Goal: Task Accomplishment & Management: Use online tool/utility

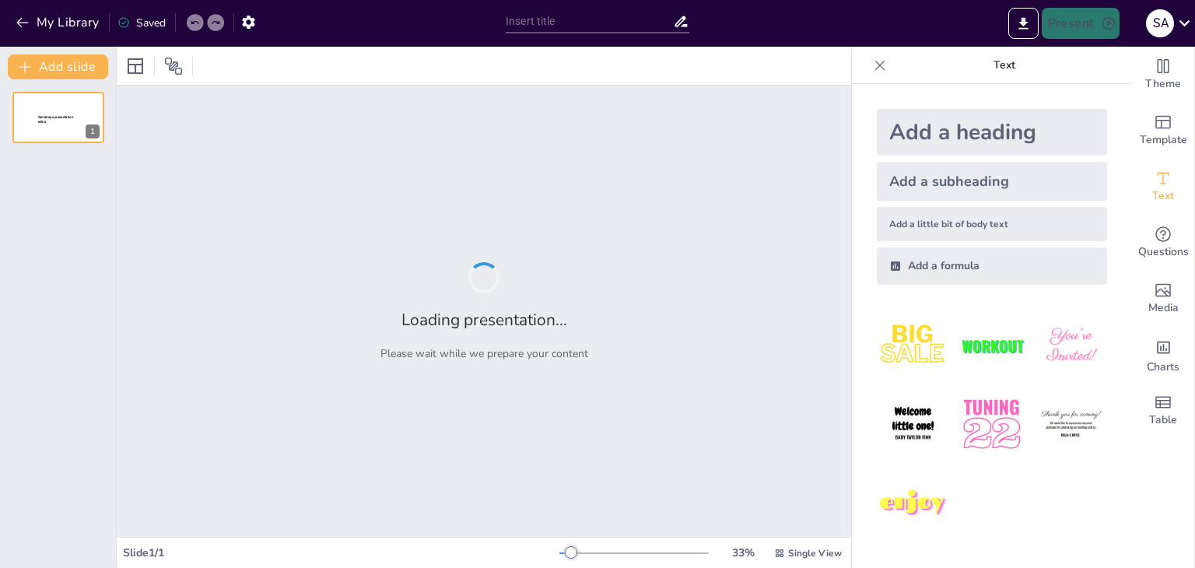
type input "Imported Inceptigen_Training_Partners_Deck_sector_specific_v2.pptx"
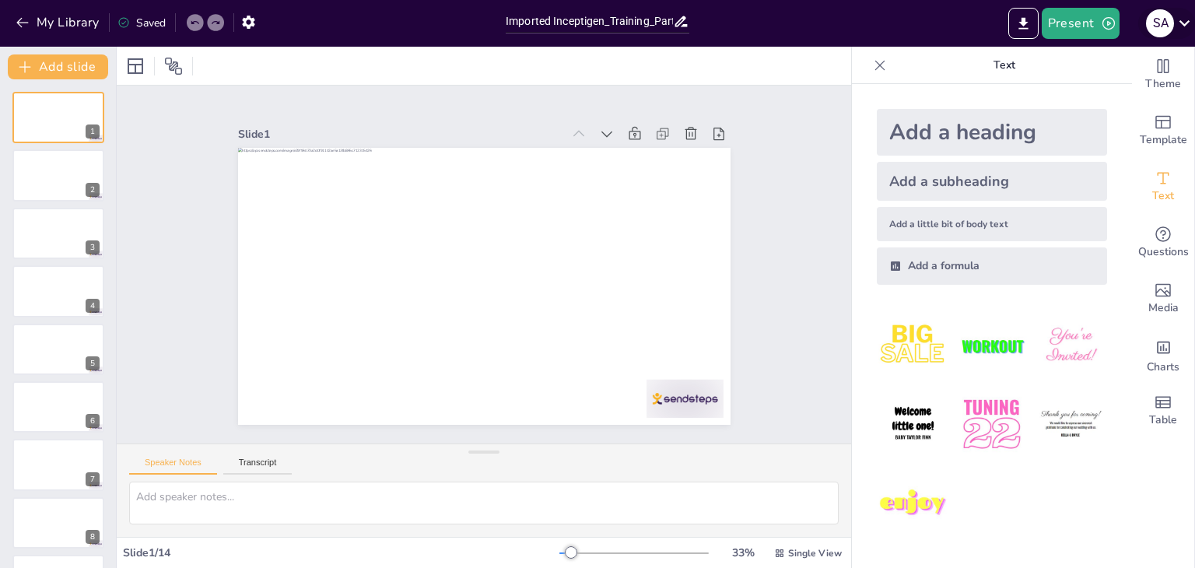
click at [1176, 19] on icon at bounding box center [1184, 22] width 21 height 21
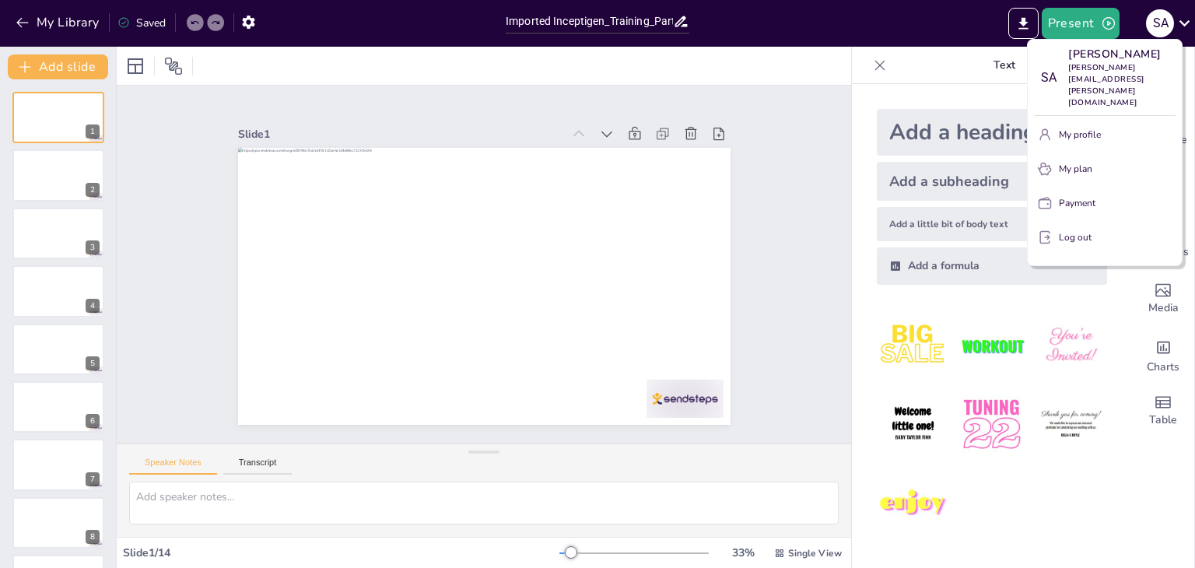
click at [1060, 162] on p "My plan" at bounding box center [1075, 169] width 33 height 14
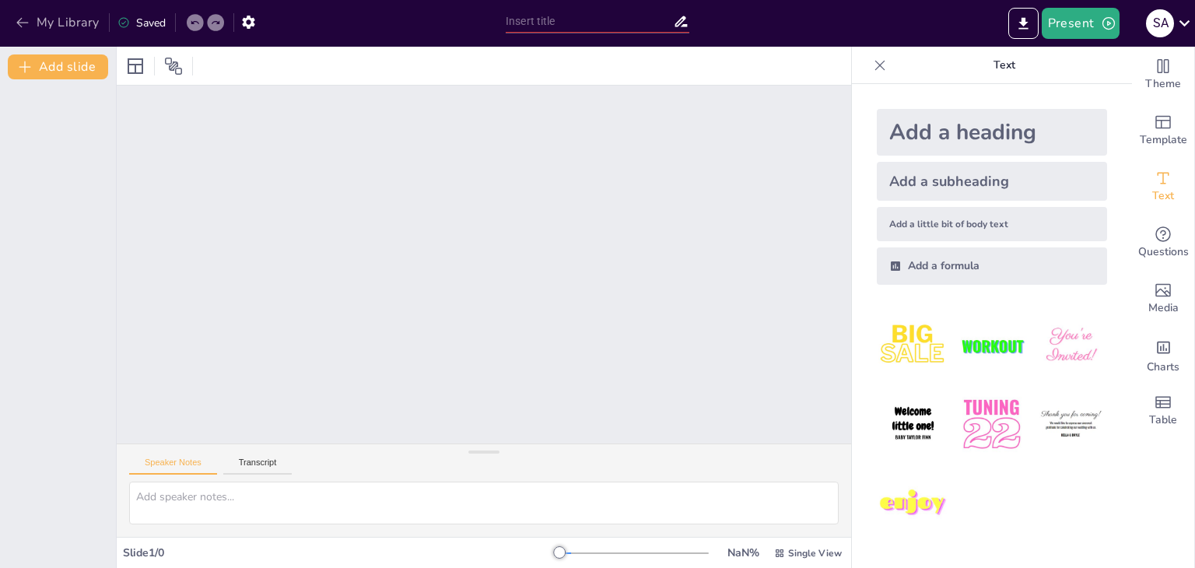
click at [51, 29] on button "My Library" at bounding box center [59, 22] width 94 height 25
click at [196, 23] on icon at bounding box center [194, 22] width 9 height 9
click at [1178, 23] on icon at bounding box center [1184, 22] width 21 height 21
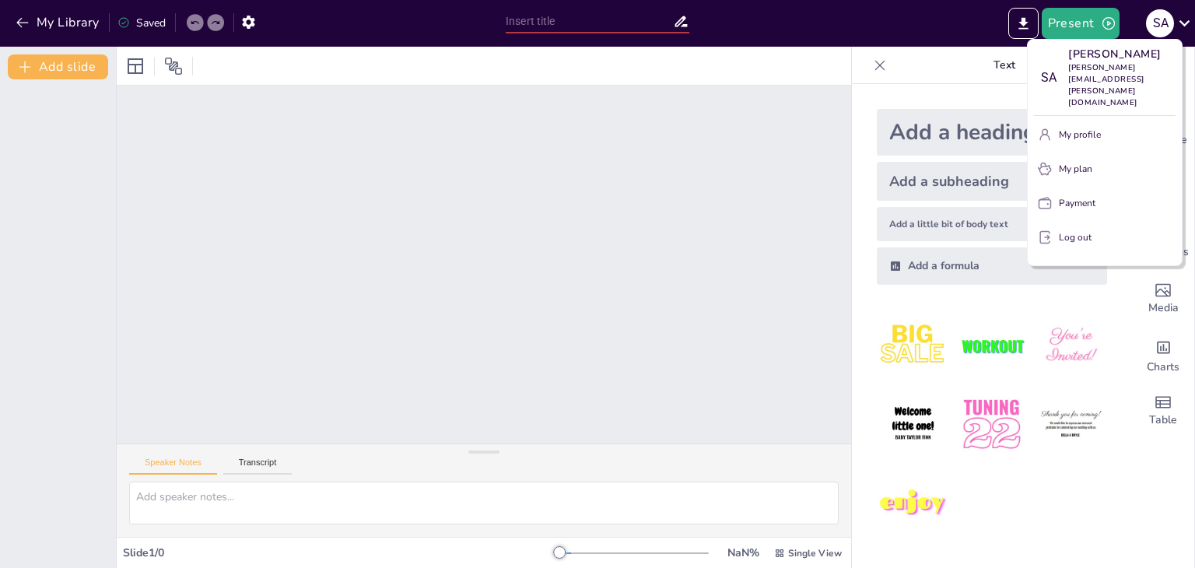
click at [1079, 196] on p "Payment" at bounding box center [1077, 203] width 37 height 14
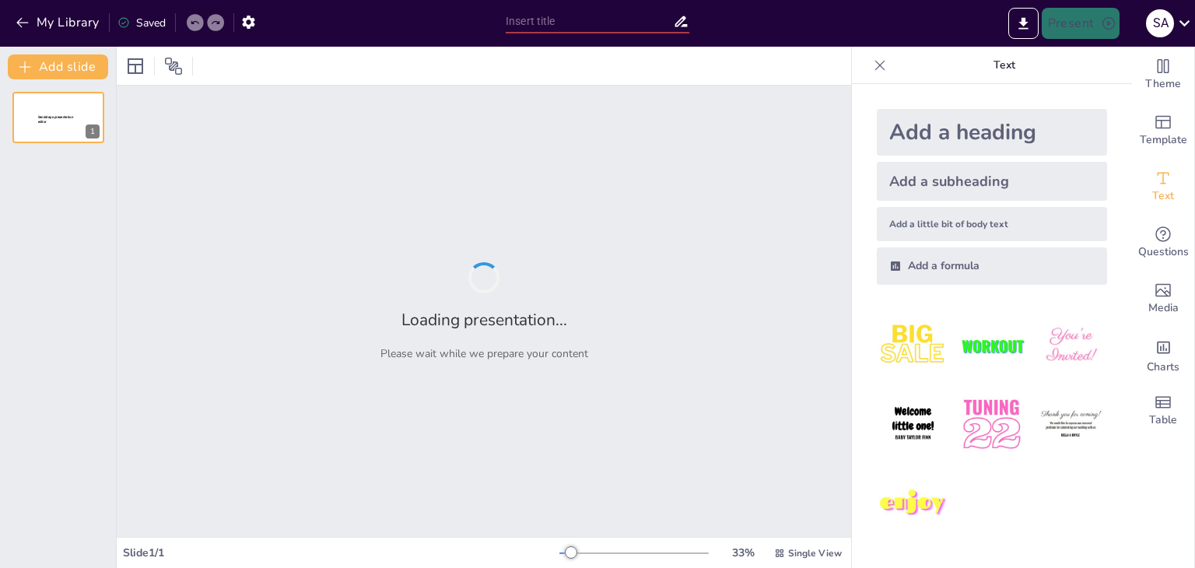
type input "Imported Inceptigen_Training_Partners_Deck_sector_specific_v2.pptx"
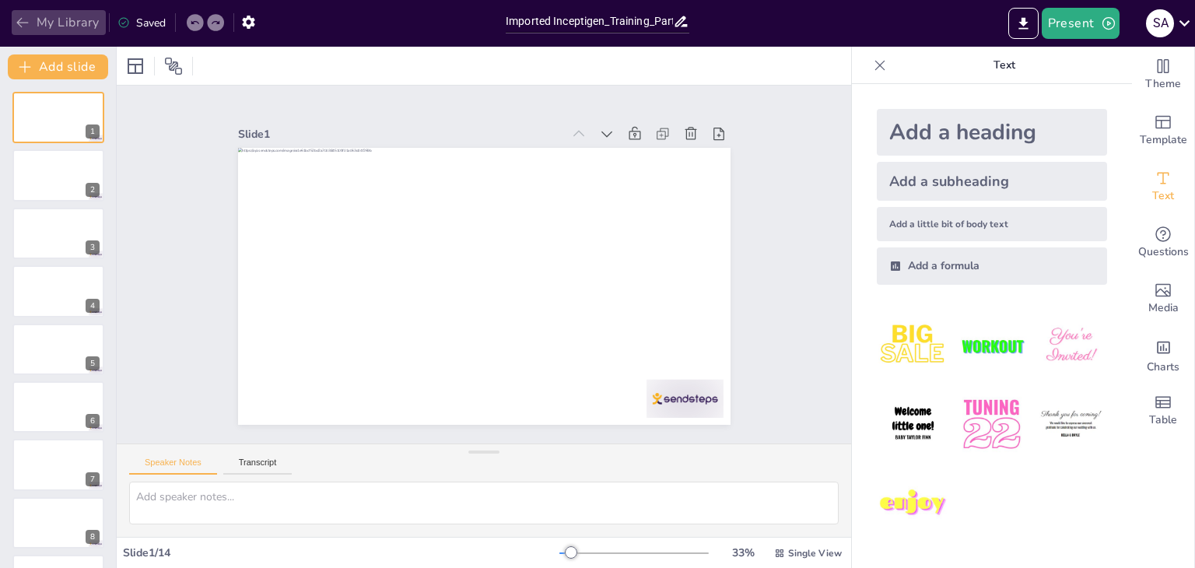
click at [22, 24] on icon "button" at bounding box center [23, 23] width 16 height 16
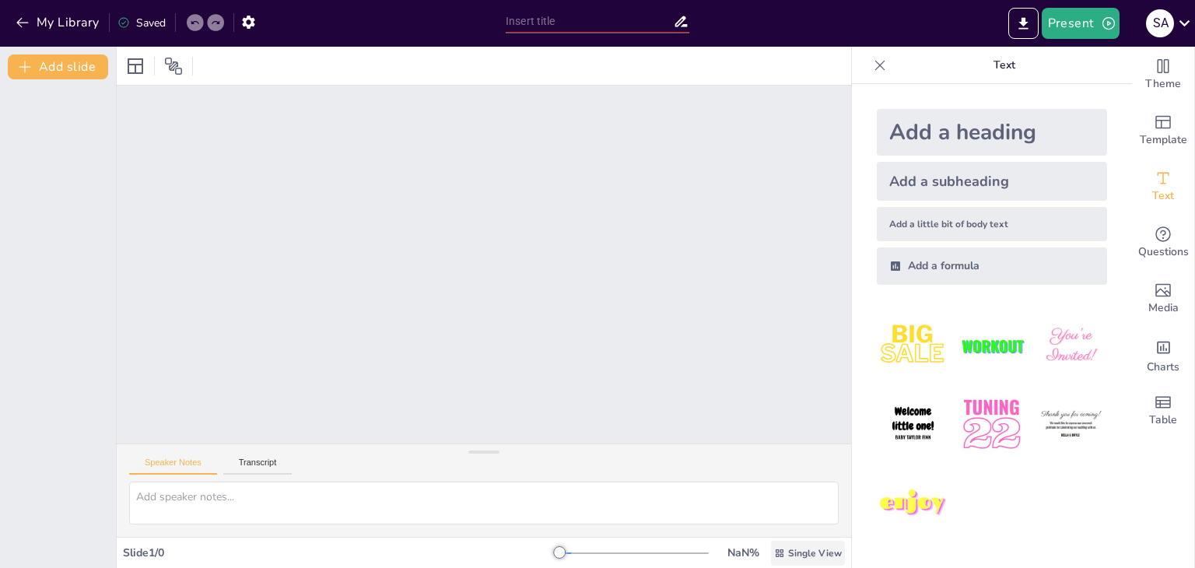
click at [794, 553] on span "Single View" at bounding box center [815, 553] width 54 height 12
click at [797, 527] on div "List View" at bounding box center [786, 518] width 94 height 31
click at [54, 31] on button "My Library" at bounding box center [59, 22] width 94 height 25
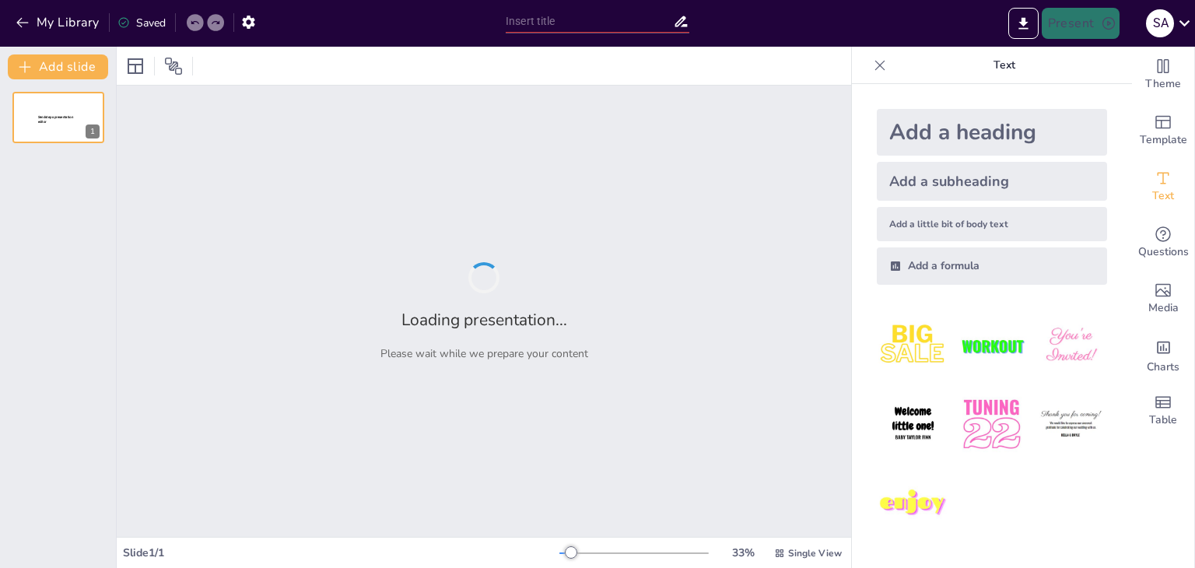
type input "Edu1"
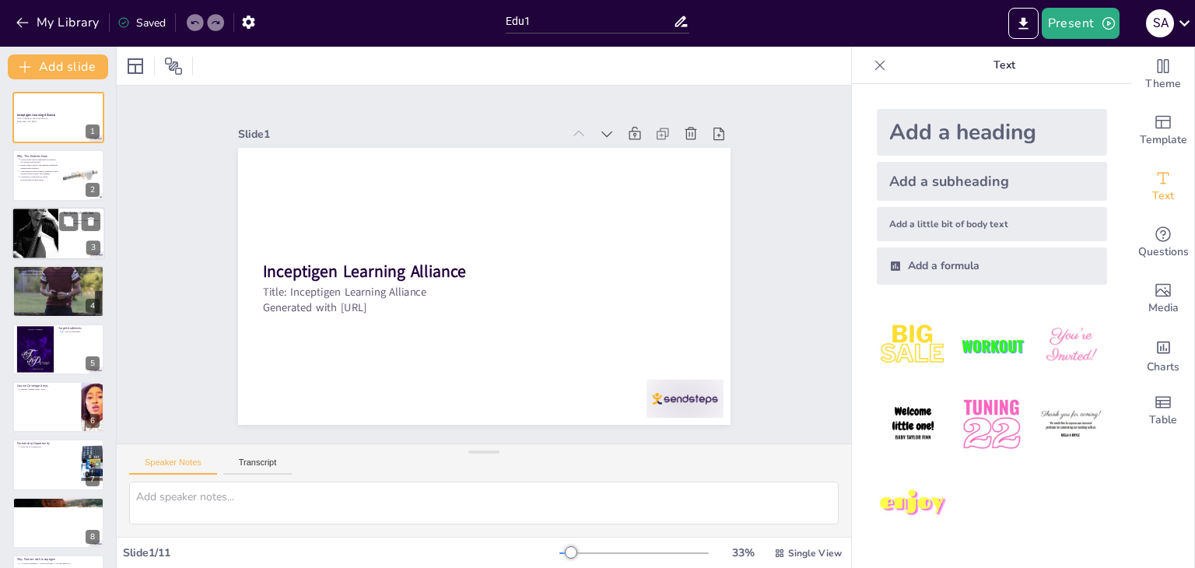
click at [37, 229] on div at bounding box center [35, 233] width 47 height 70
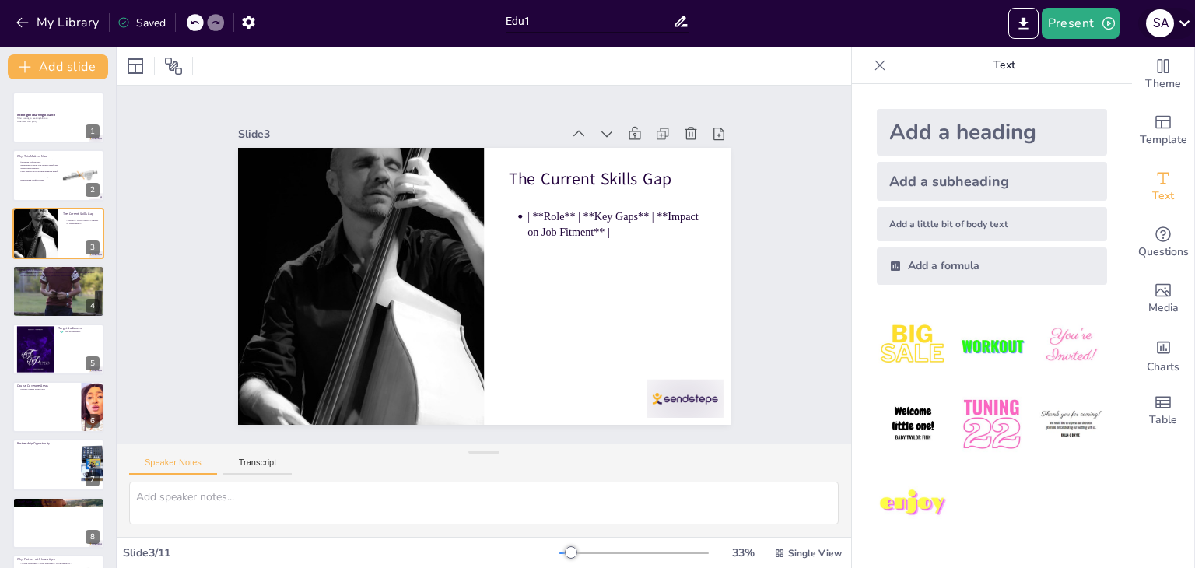
click at [1162, 23] on div "S A" at bounding box center [1160, 23] width 28 height 28
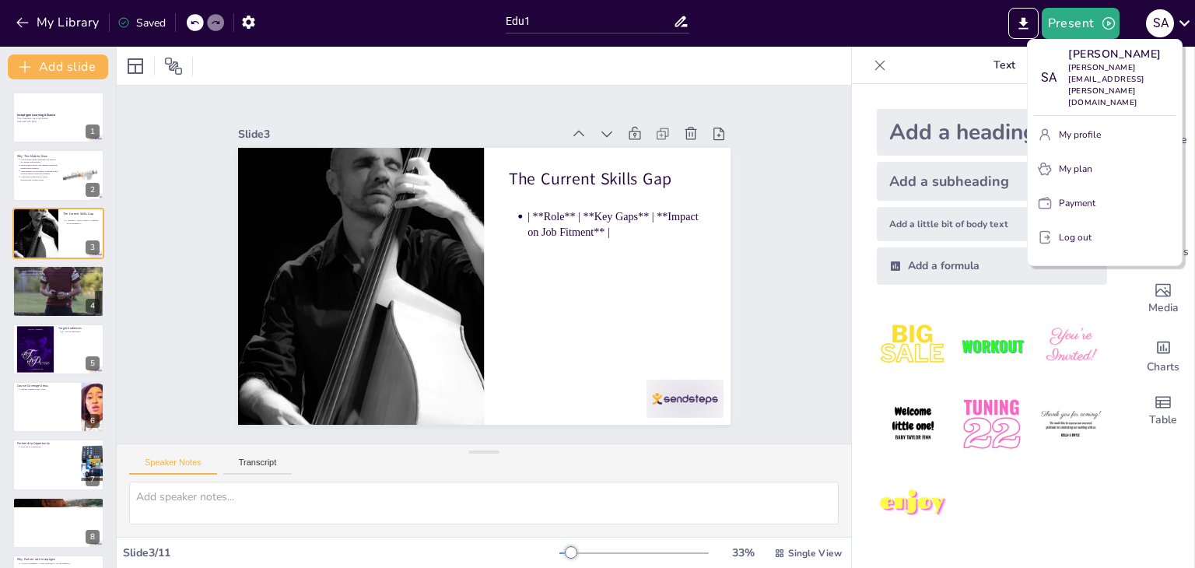
click at [1078, 162] on p "My plan" at bounding box center [1075, 169] width 33 height 14
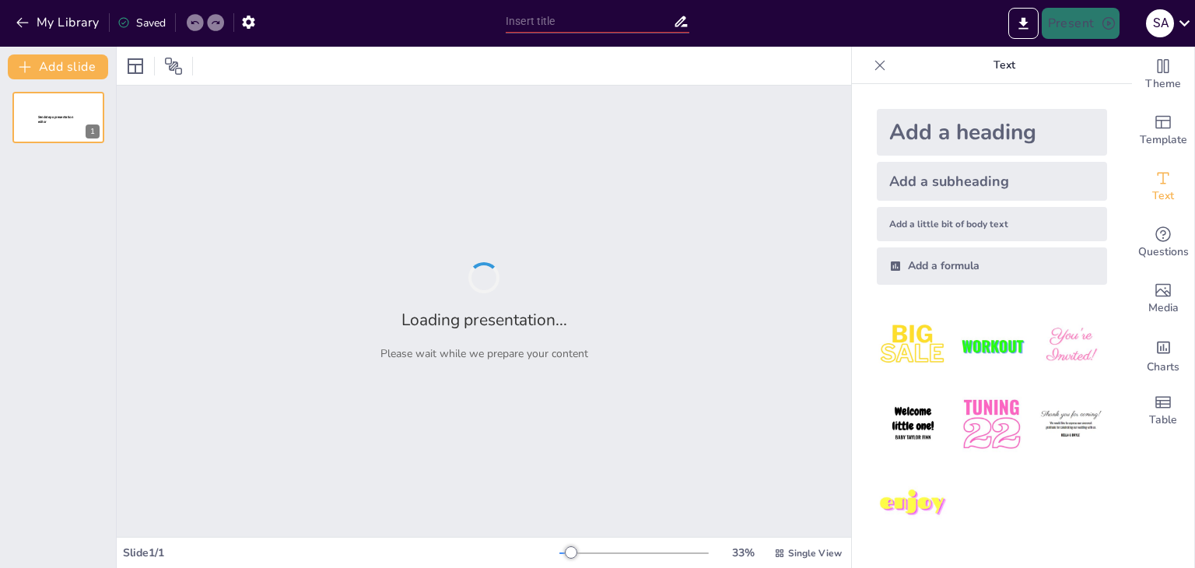
type input "Bridging the Skills Gap: Empowering Professionals in Life Sciences and Healthca…"
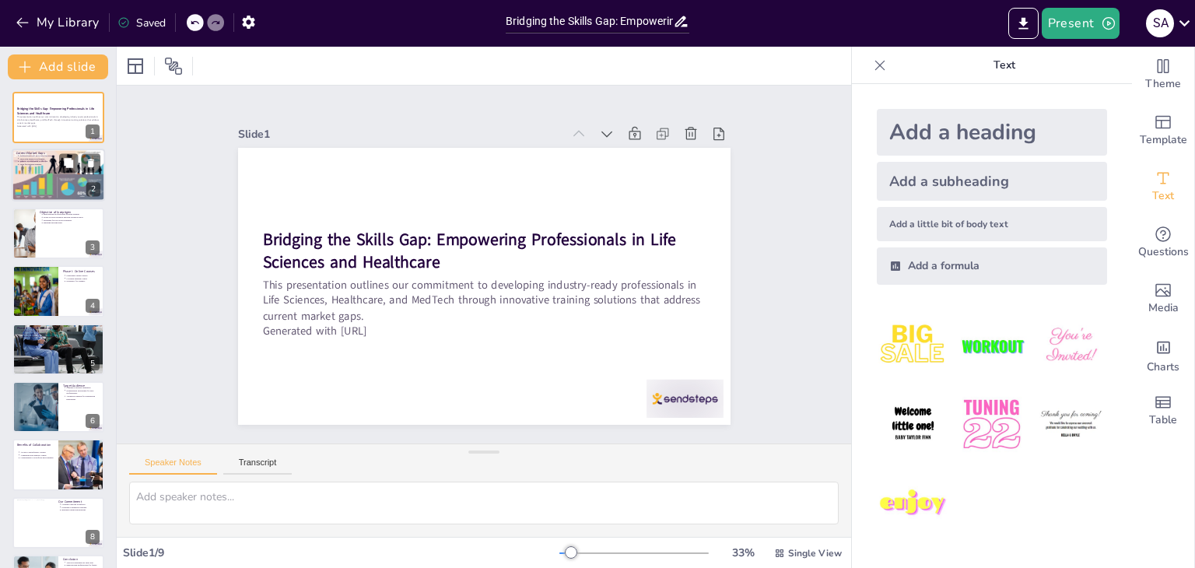
click at [62, 180] on div at bounding box center [58, 176] width 93 height 54
type textarea "Many professionals in the Life Sciences and Healthcare sectors are not equipped…"
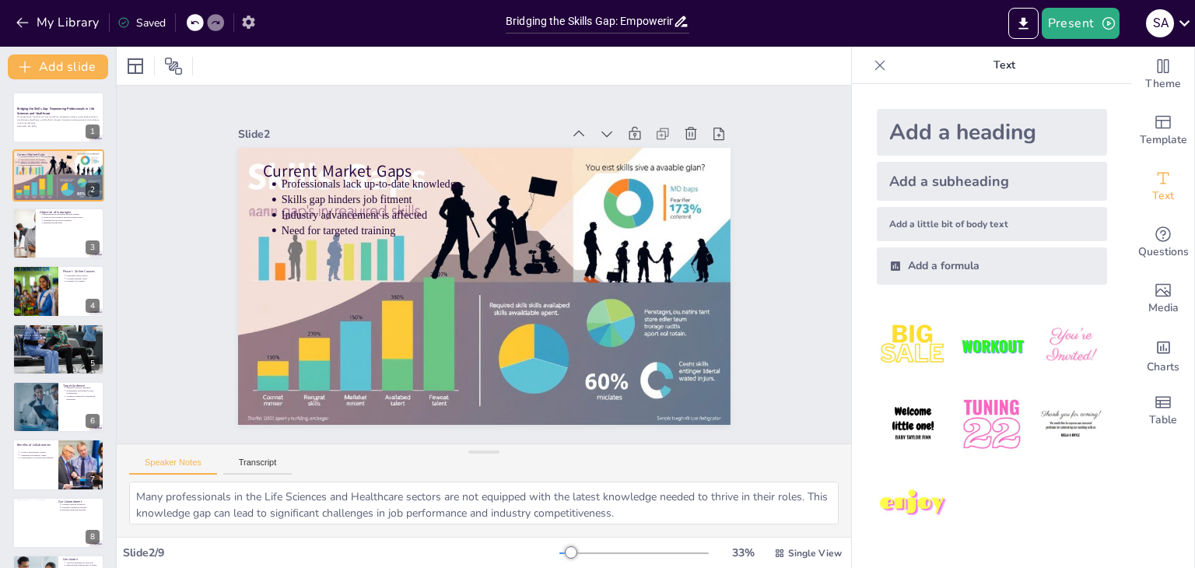
click at [249, 24] on icon "button" at bounding box center [248, 22] width 12 height 13
